Goal: Navigation & Orientation: Find specific page/section

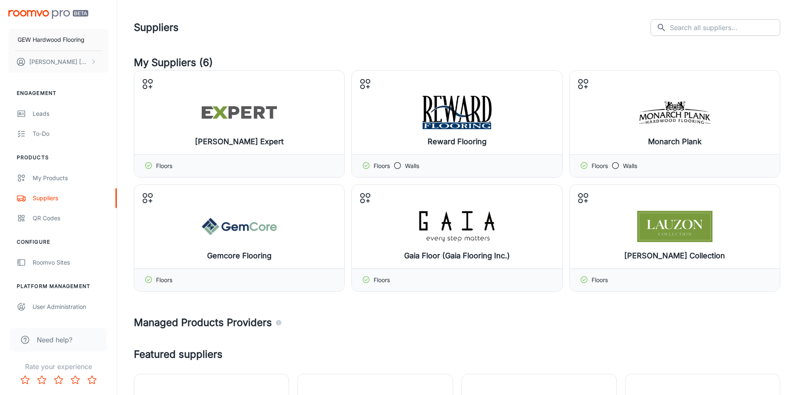
click at [753, 21] on input "text" at bounding box center [725, 27] width 110 height 17
type input "opulux"
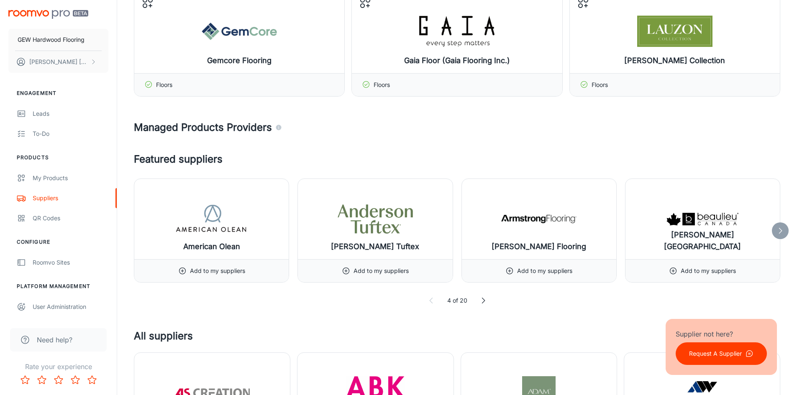
scroll to position [209, 0]
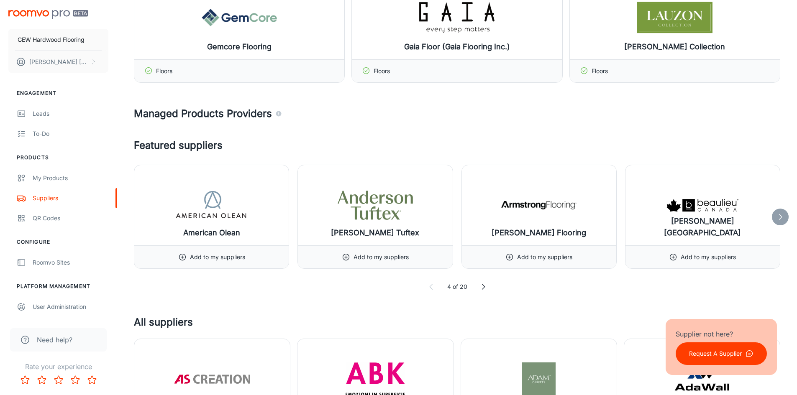
click at [780, 217] on icon at bounding box center [780, 217] width 8 height 8
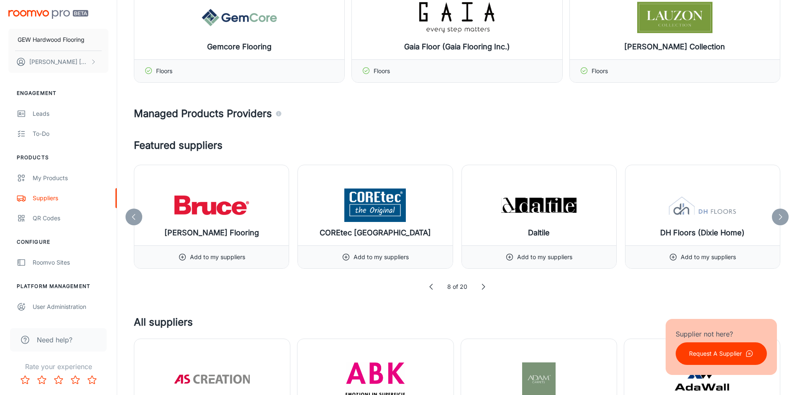
click at [780, 217] on icon at bounding box center [780, 217] width 8 height 8
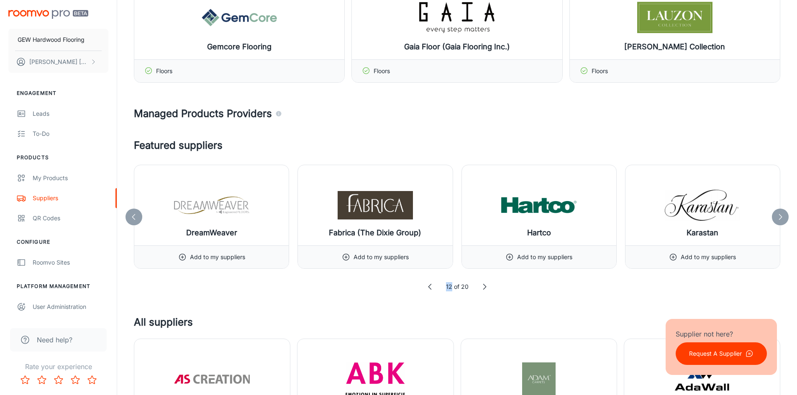
click at [780, 217] on icon at bounding box center [780, 217] width 8 height 8
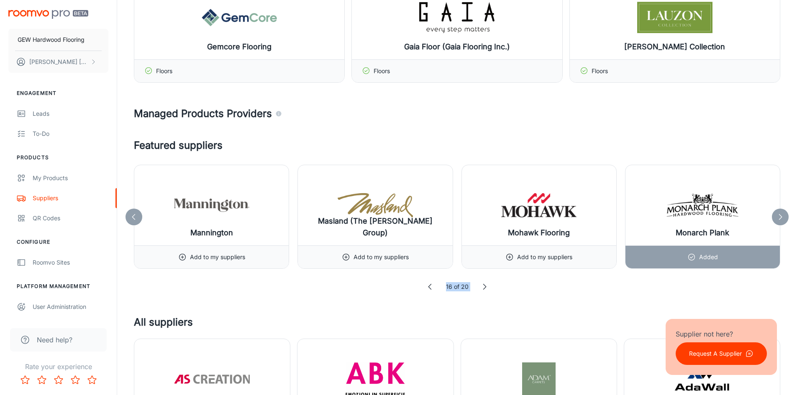
click at [780, 217] on icon at bounding box center [780, 217] width 8 height 8
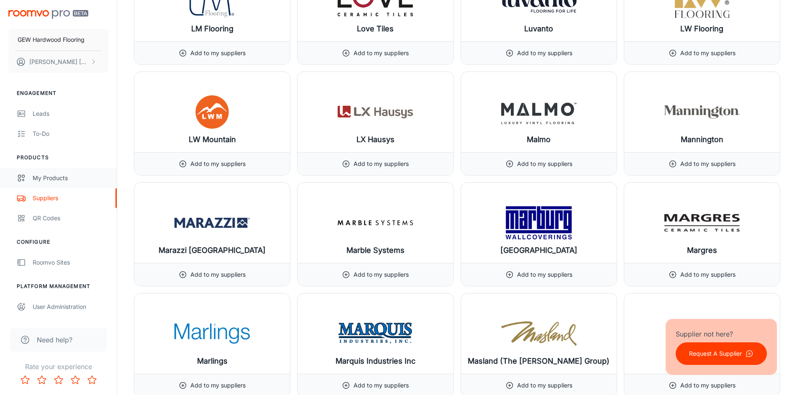
scroll to position [6466, 0]
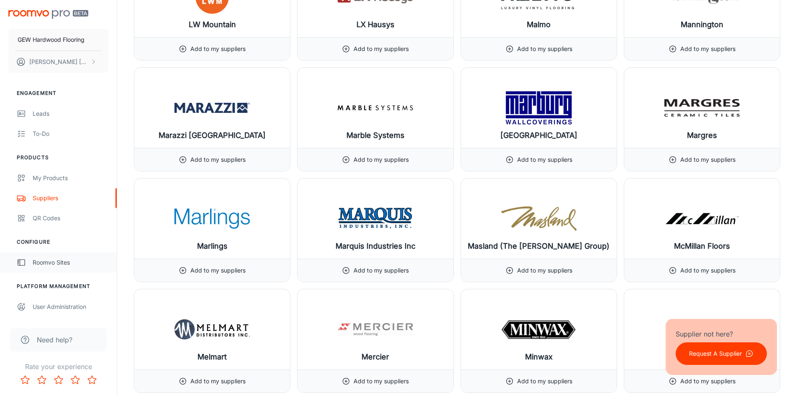
click at [61, 263] on div "Roomvo Sites" at bounding box center [71, 262] width 76 height 9
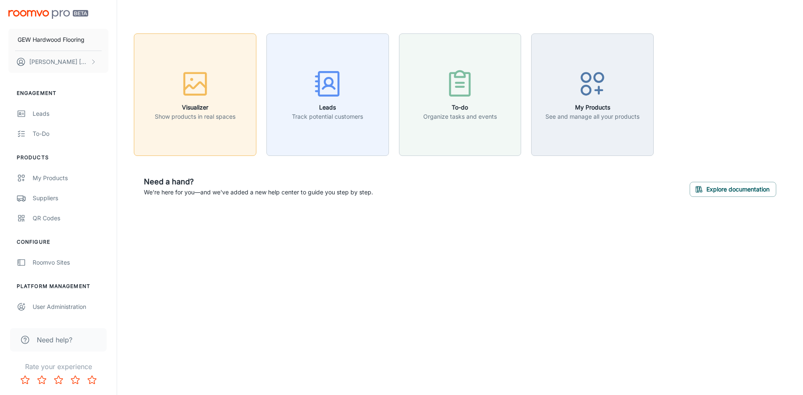
click at [212, 132] on button "Visualizer Show products in real spaces" at bounding box center [195, 94] width 123 height 123
click at [707, 183] on button "Explore documentation" at bounding box center [733, 189] width 87 height 15
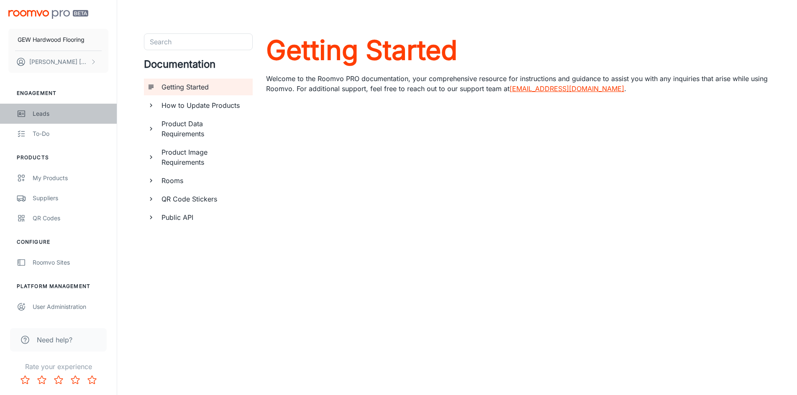
click at [47, 115] on div "Leads" at bounding box center [71, 113] width 76 height 9
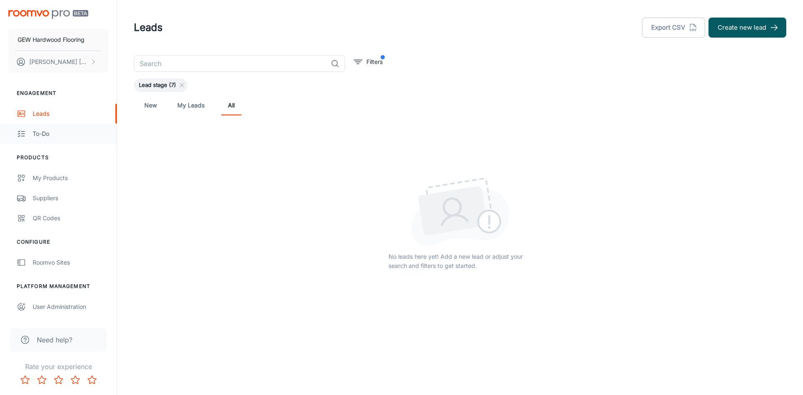
click at [57, 133] on div "To-do" at bounding box center [71, 133] width 76 height 9
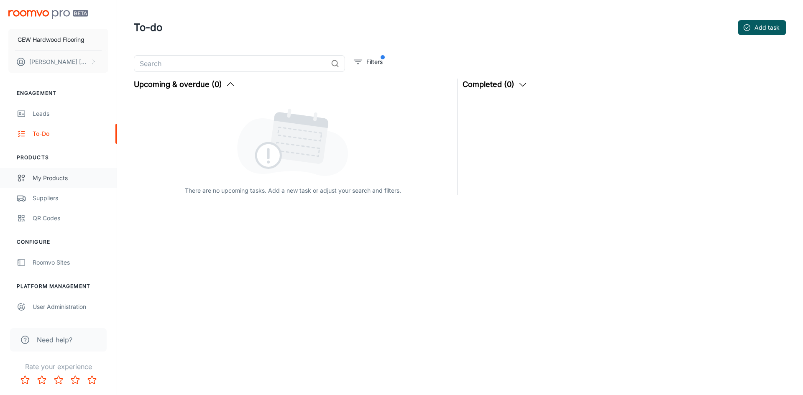
click at [49, 173] on link "My Products" at bounding box center [58, 178] width 117 height 20
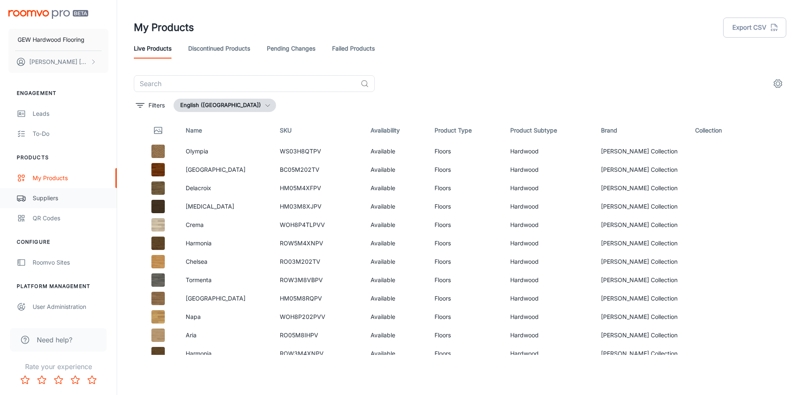
click at [51, 199] on div "Suppliers" at bounding box center [71, 198] width 76 height 9
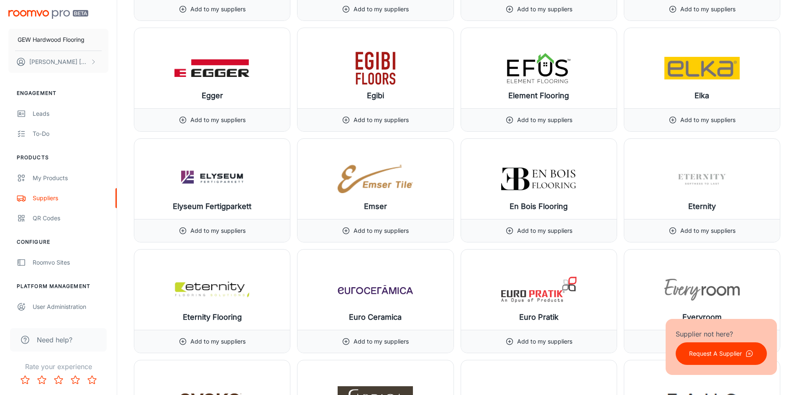
scroll to position [3513, 0]
